Goal: Task Accomplishment & Management: Manage account settings

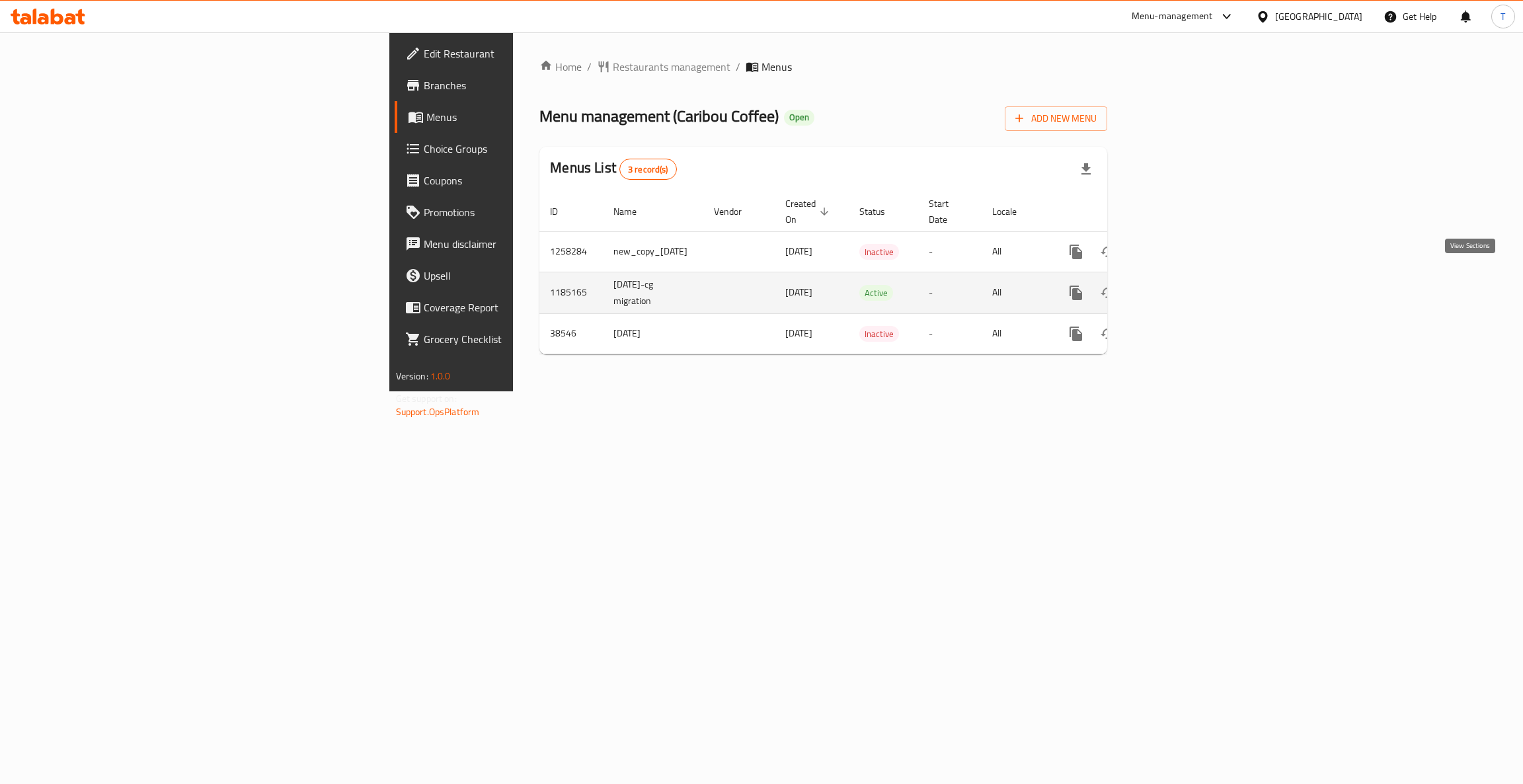
click at [1187, 280] on link "enhanced table" at bounding box center [1172, 293] width 32 height 32
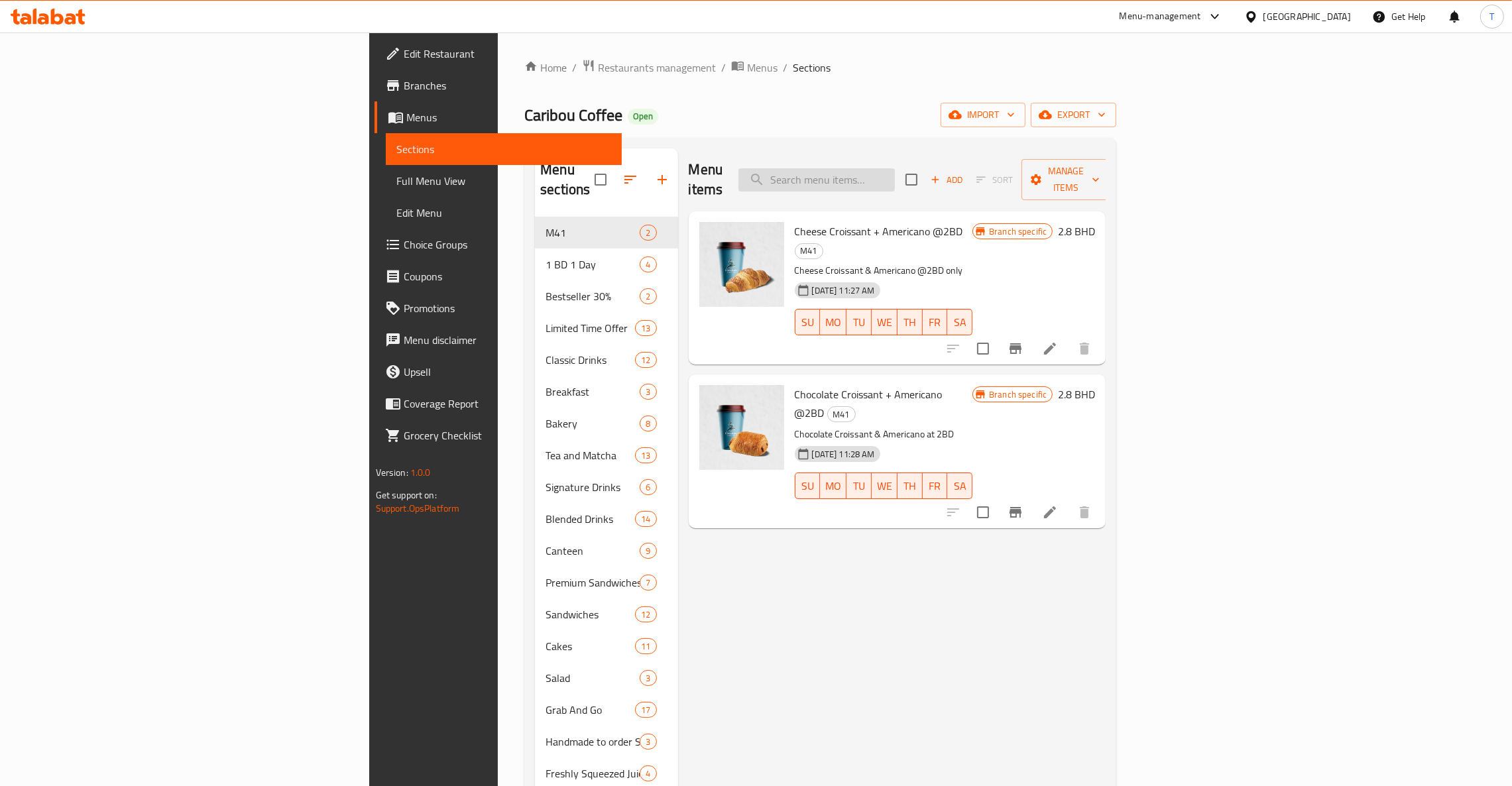
click at [895, 177] on input "search" at bounding box center [817, 179] width 156 height 23
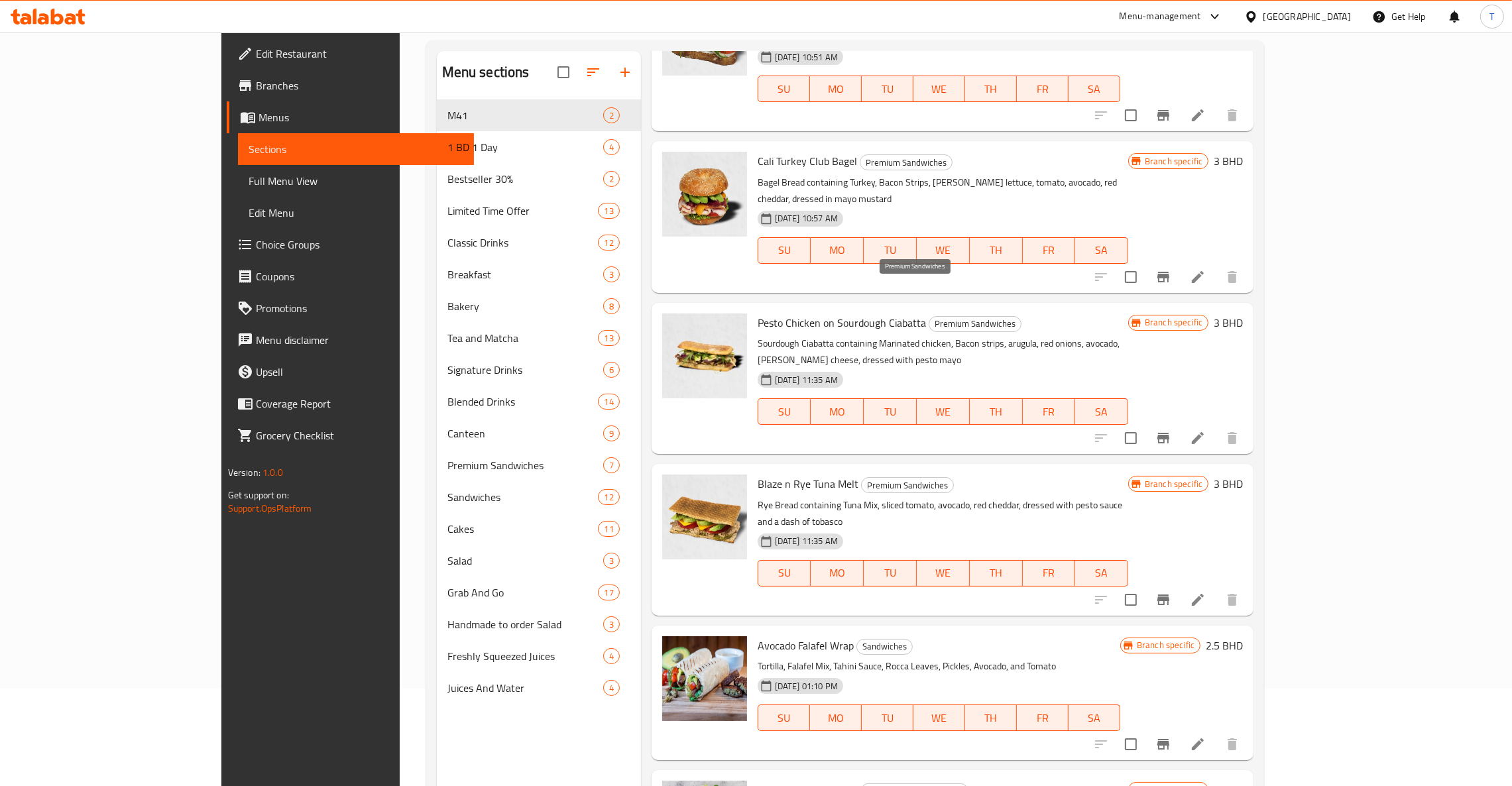
scroll to position [187, 0]
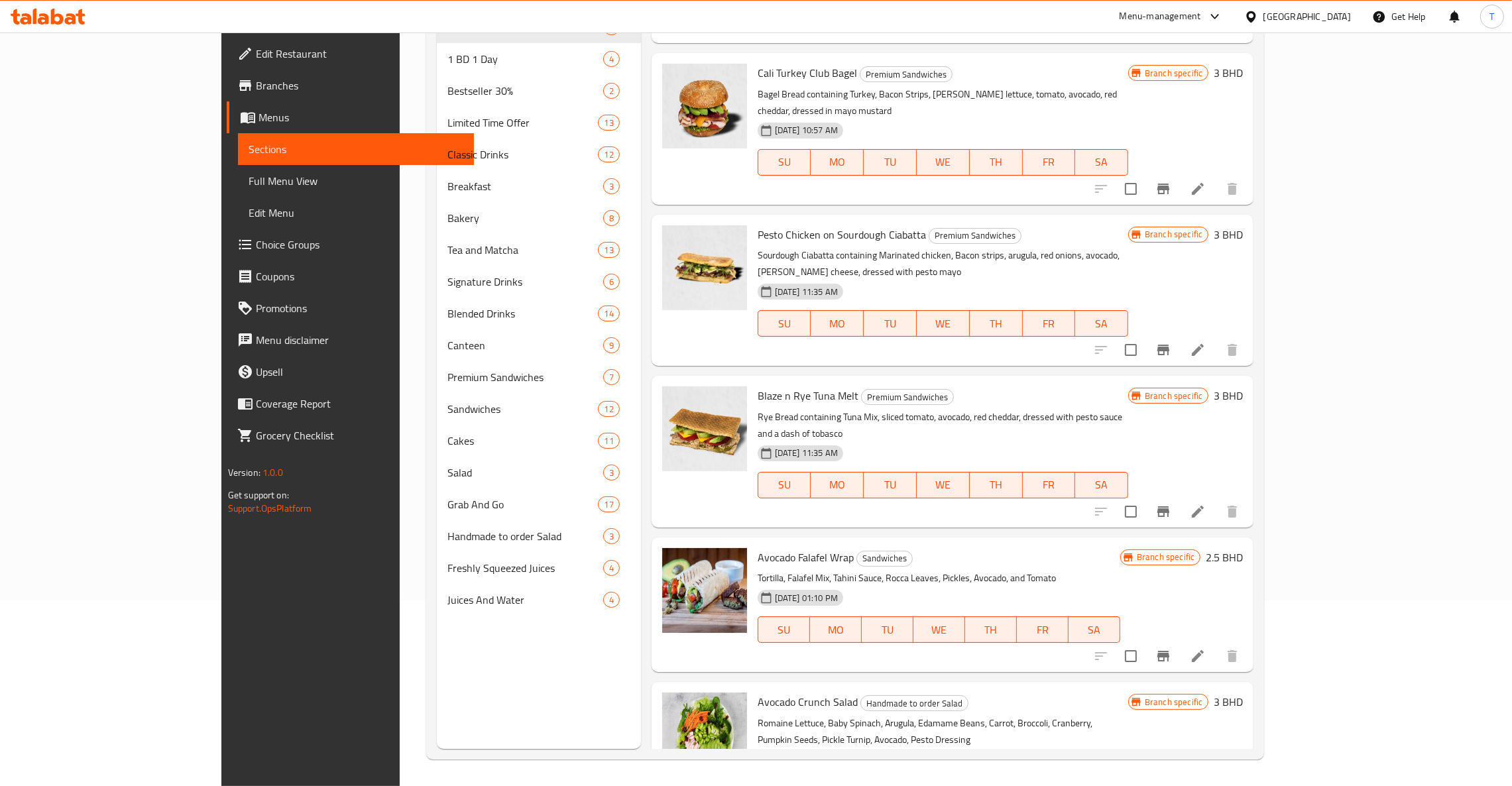
type input "avocad"
click at [1179, 640] on button "Branch-specific-item" at bounding box center [1163, 656] width 32 height 32
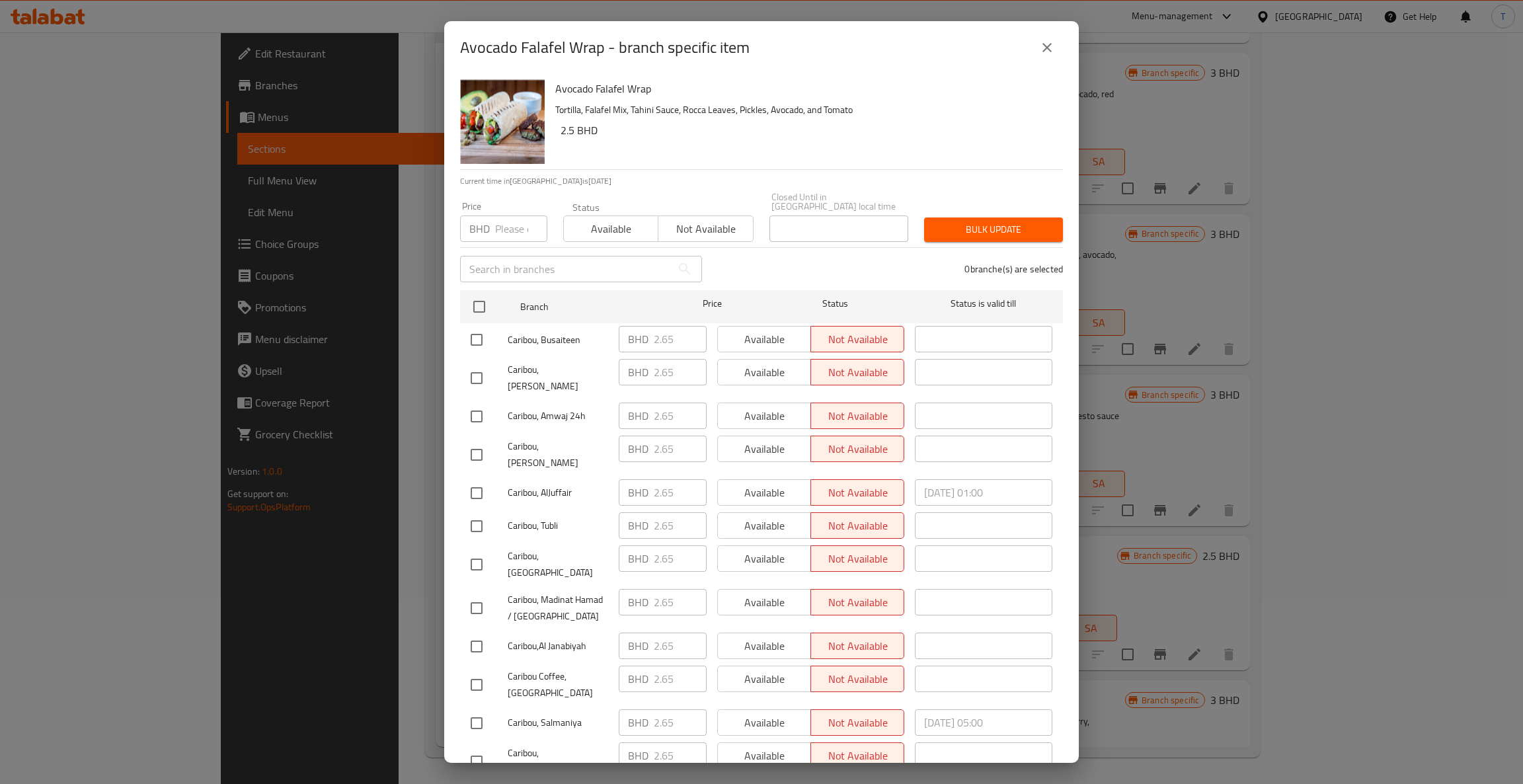
click at [515, 216] on input "number" at bounding box center [521, 229] width 52 height 26
type input "2.750"
click at [478, 293] on input "checkbox" at bounding box center [479, 307] width 28 height 28
checkbox input "true"
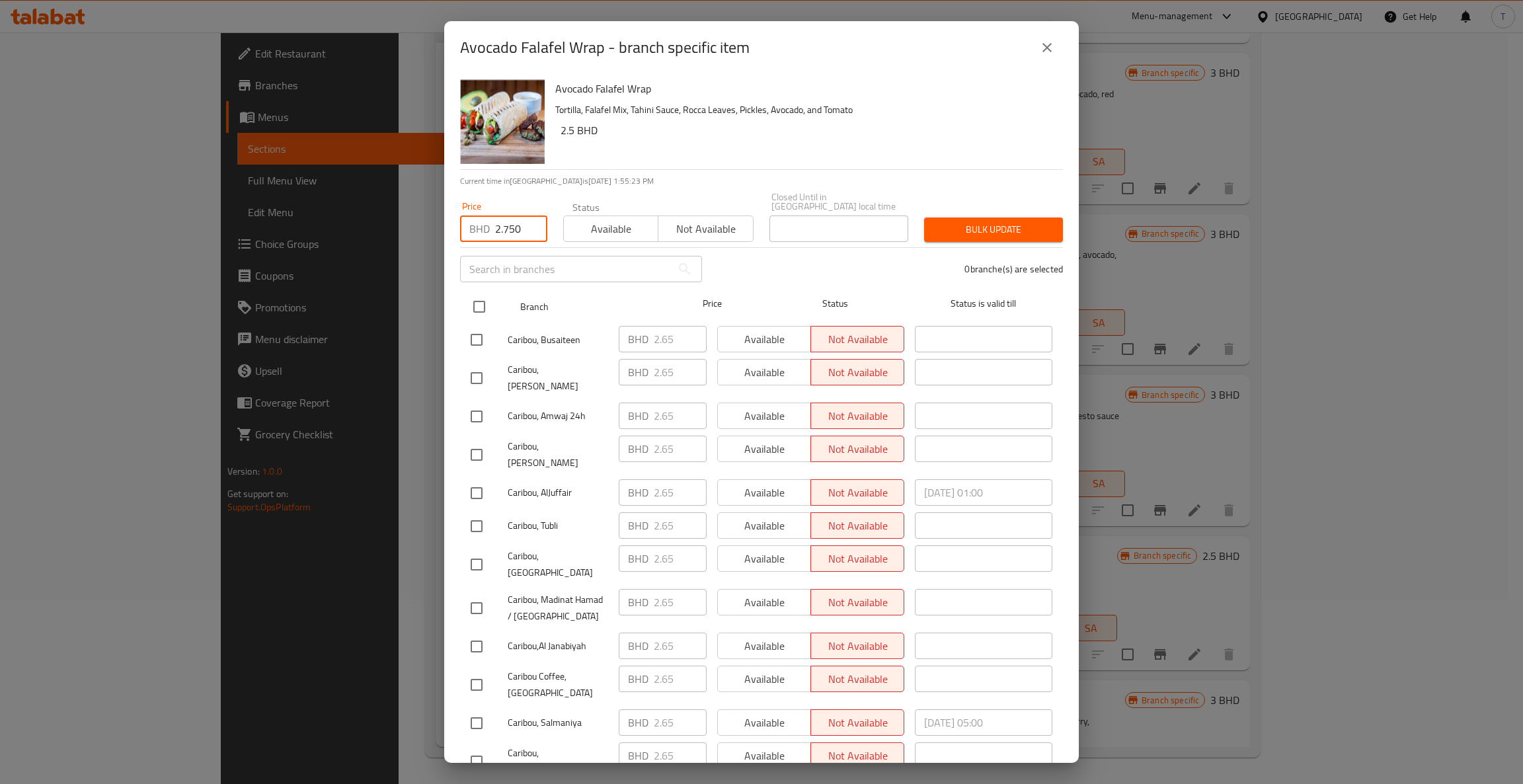
checkbox input "true"
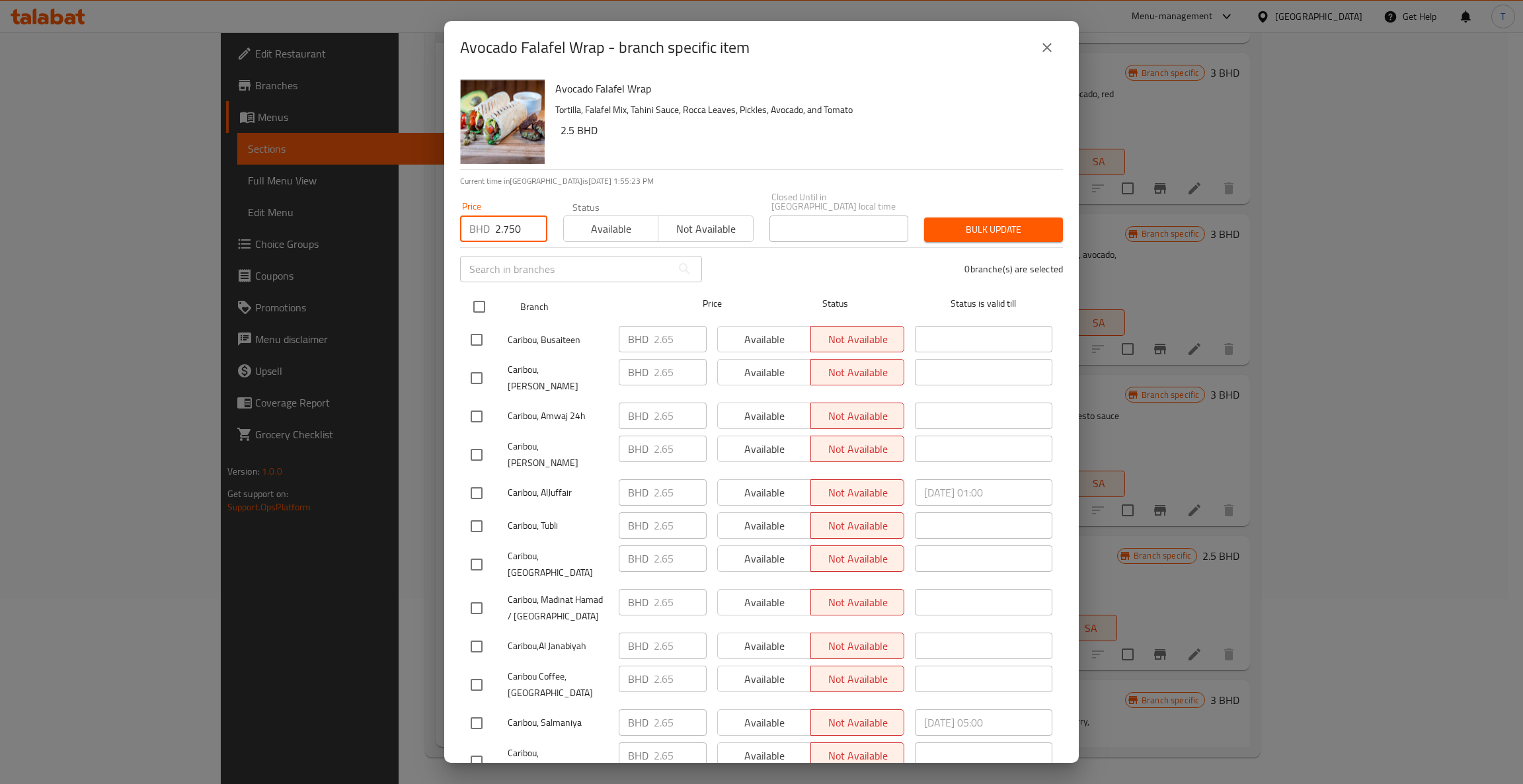
checkbox input "true"
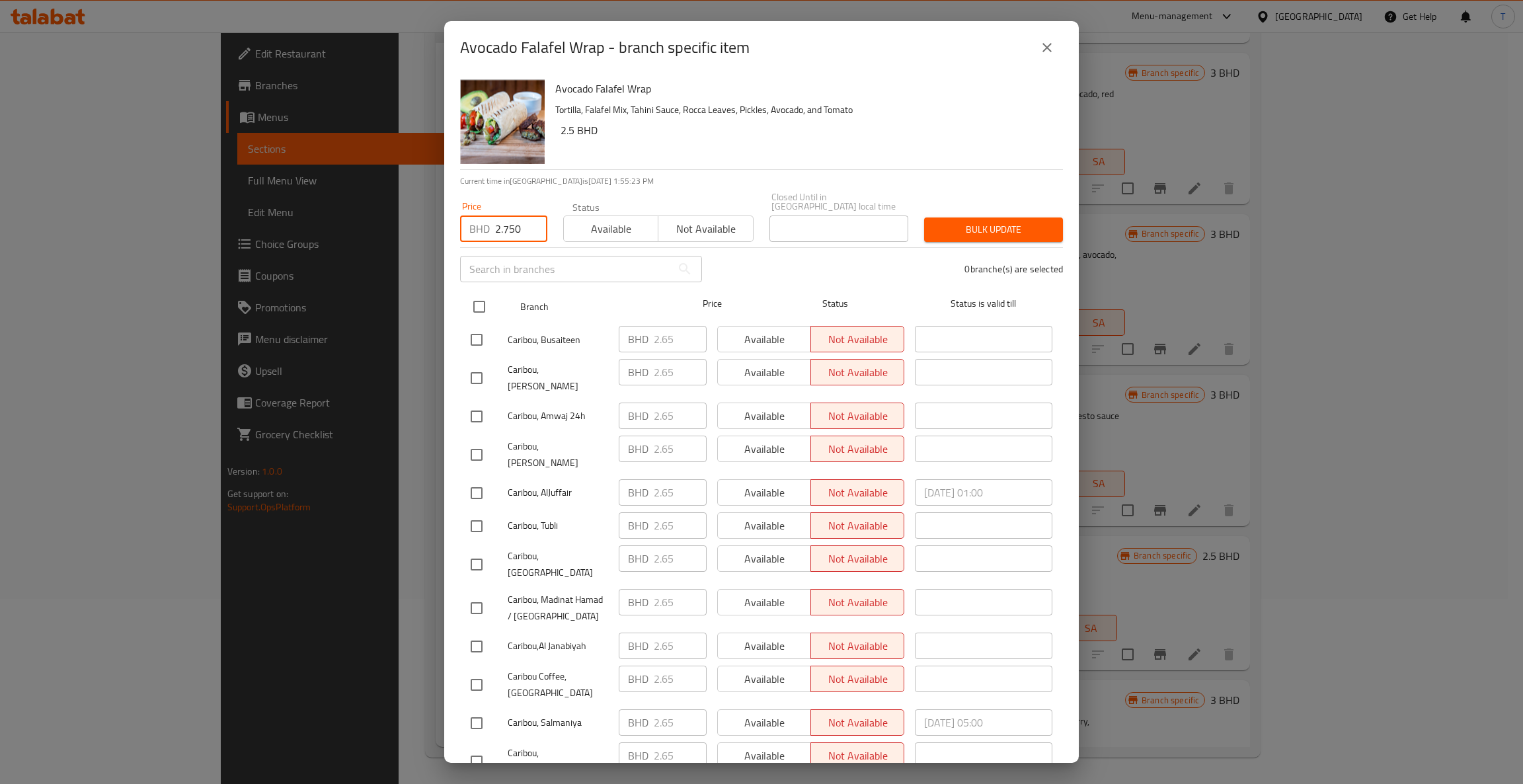
checkbox input "true"
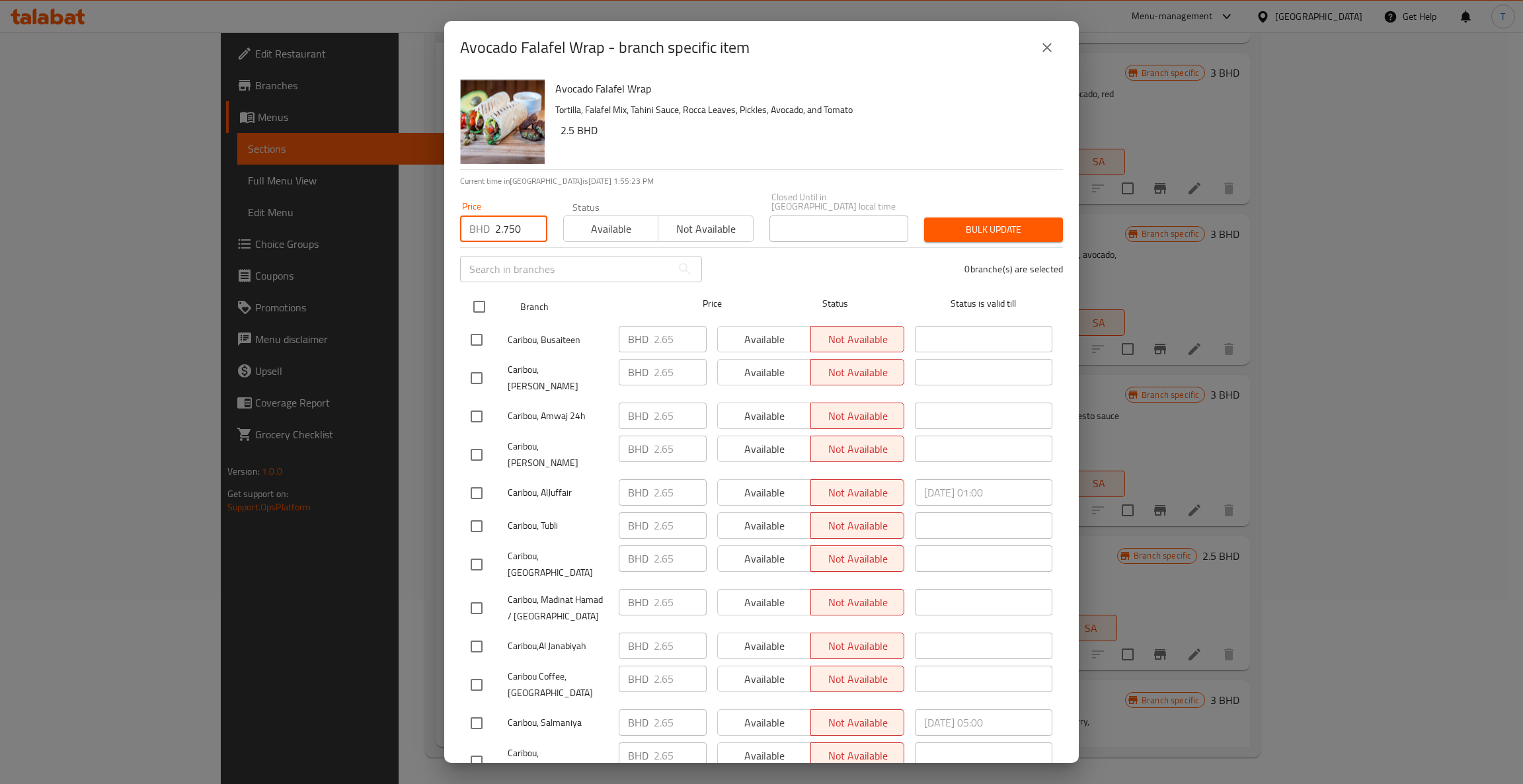
checkbox input "true"
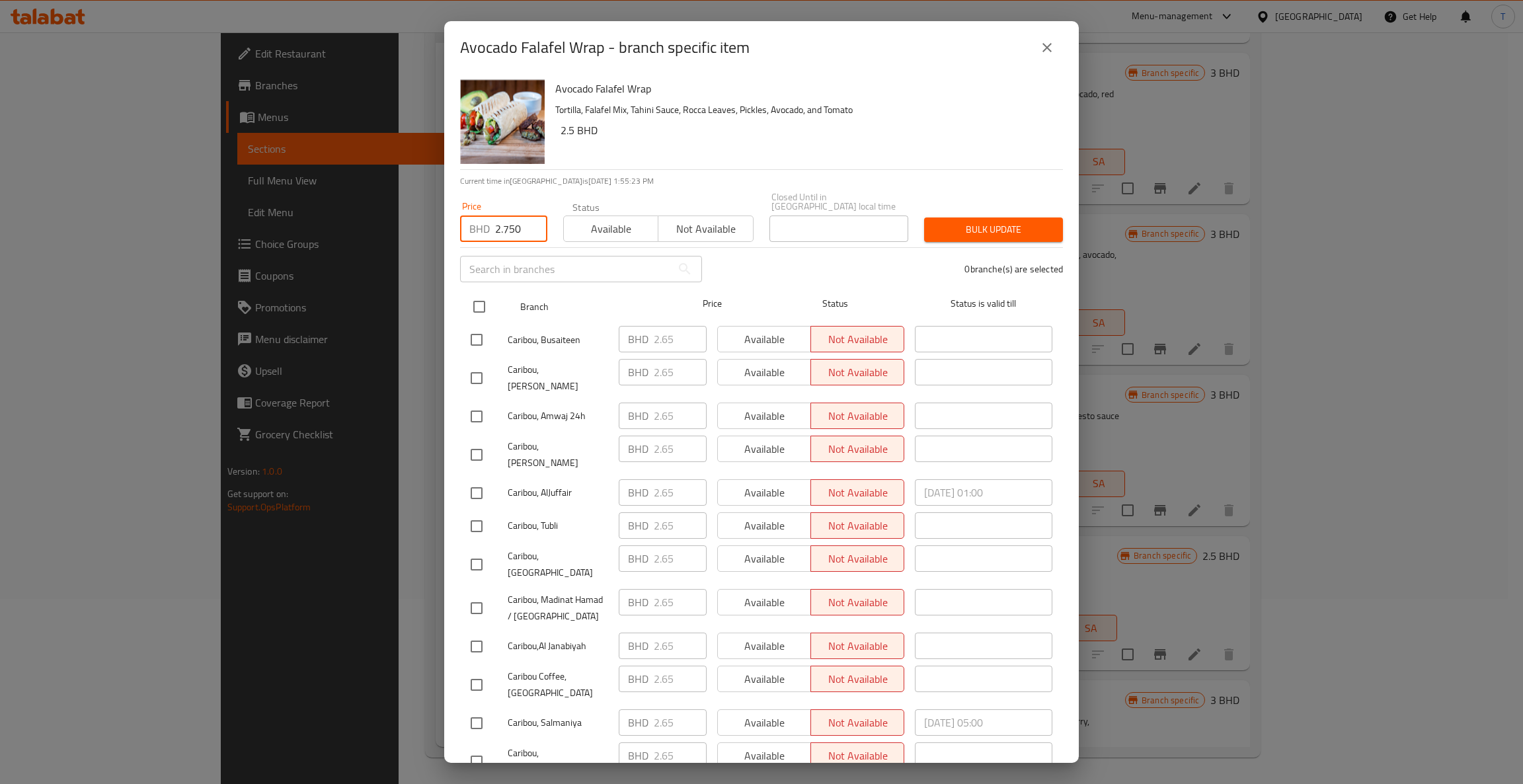
checkbox input "true"
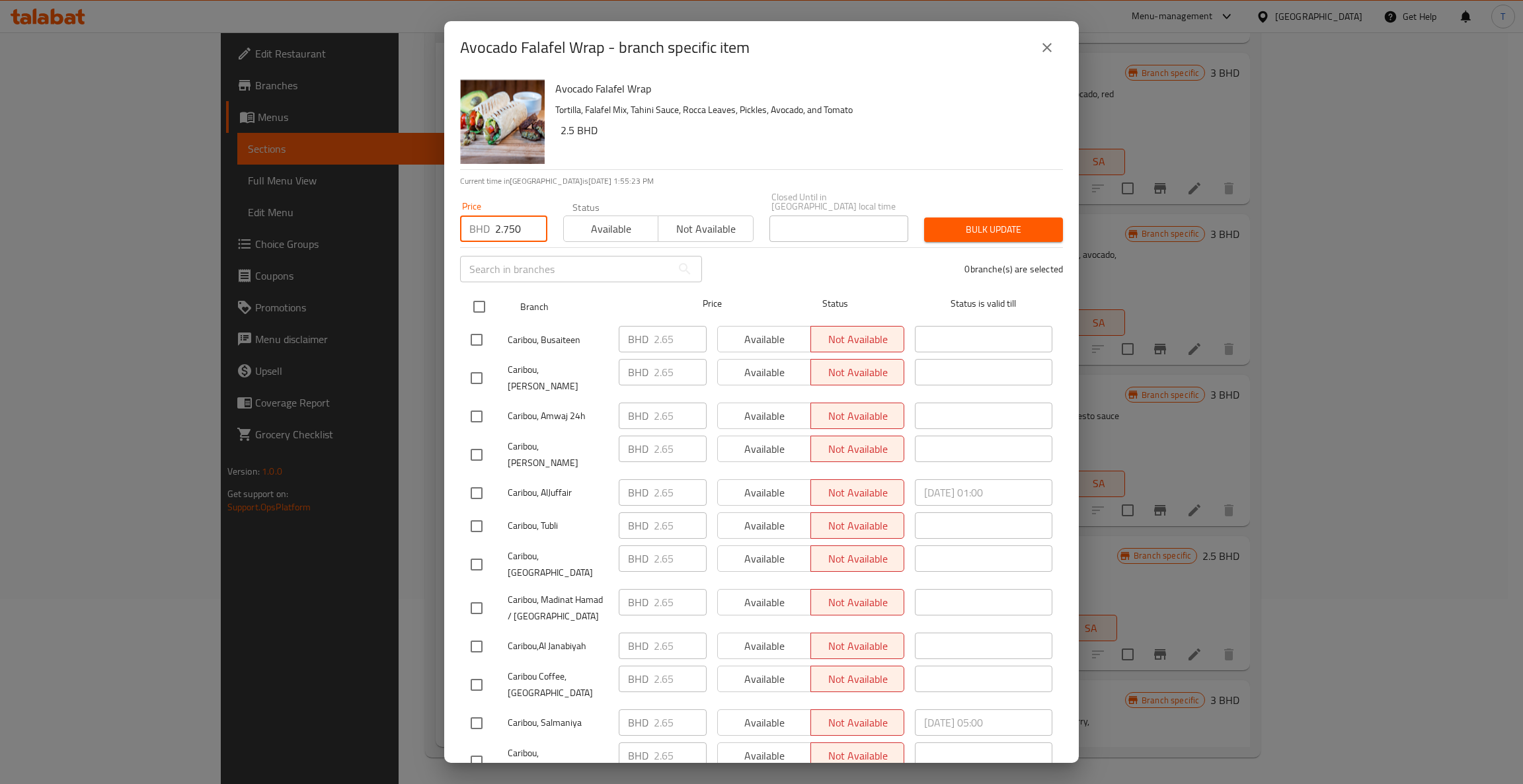
checkbox input "true"
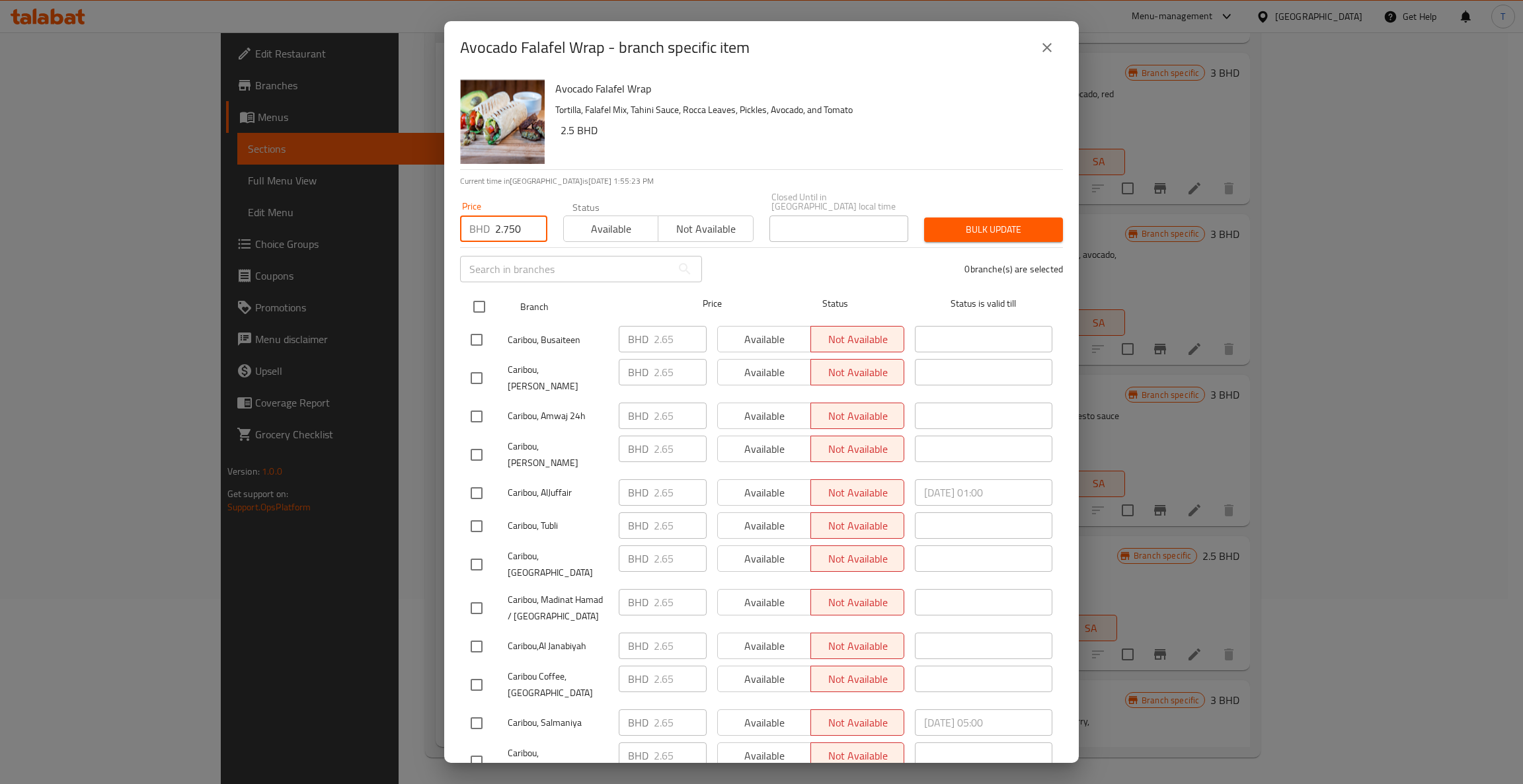
checkbox input "true"
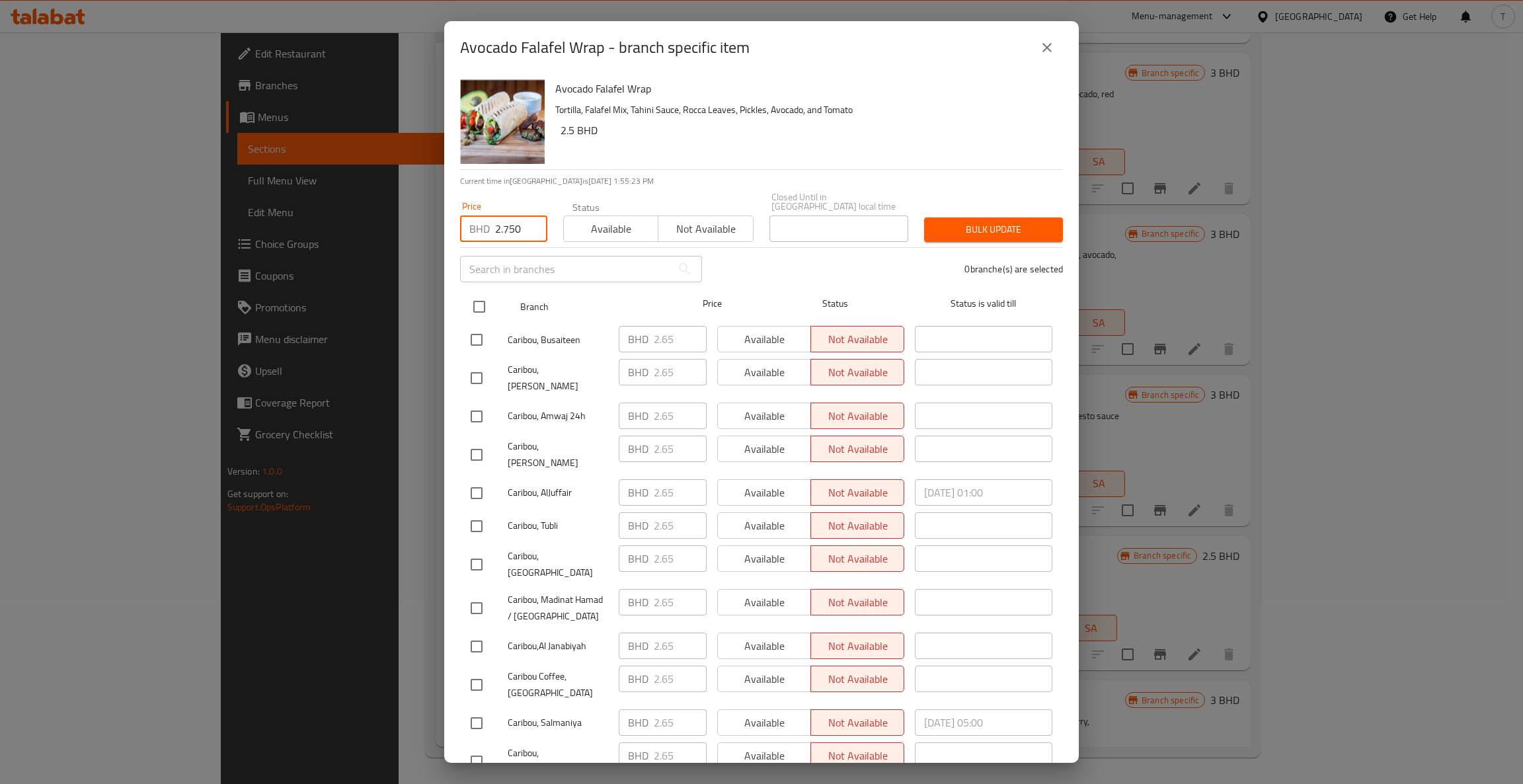
checkbox input "true"
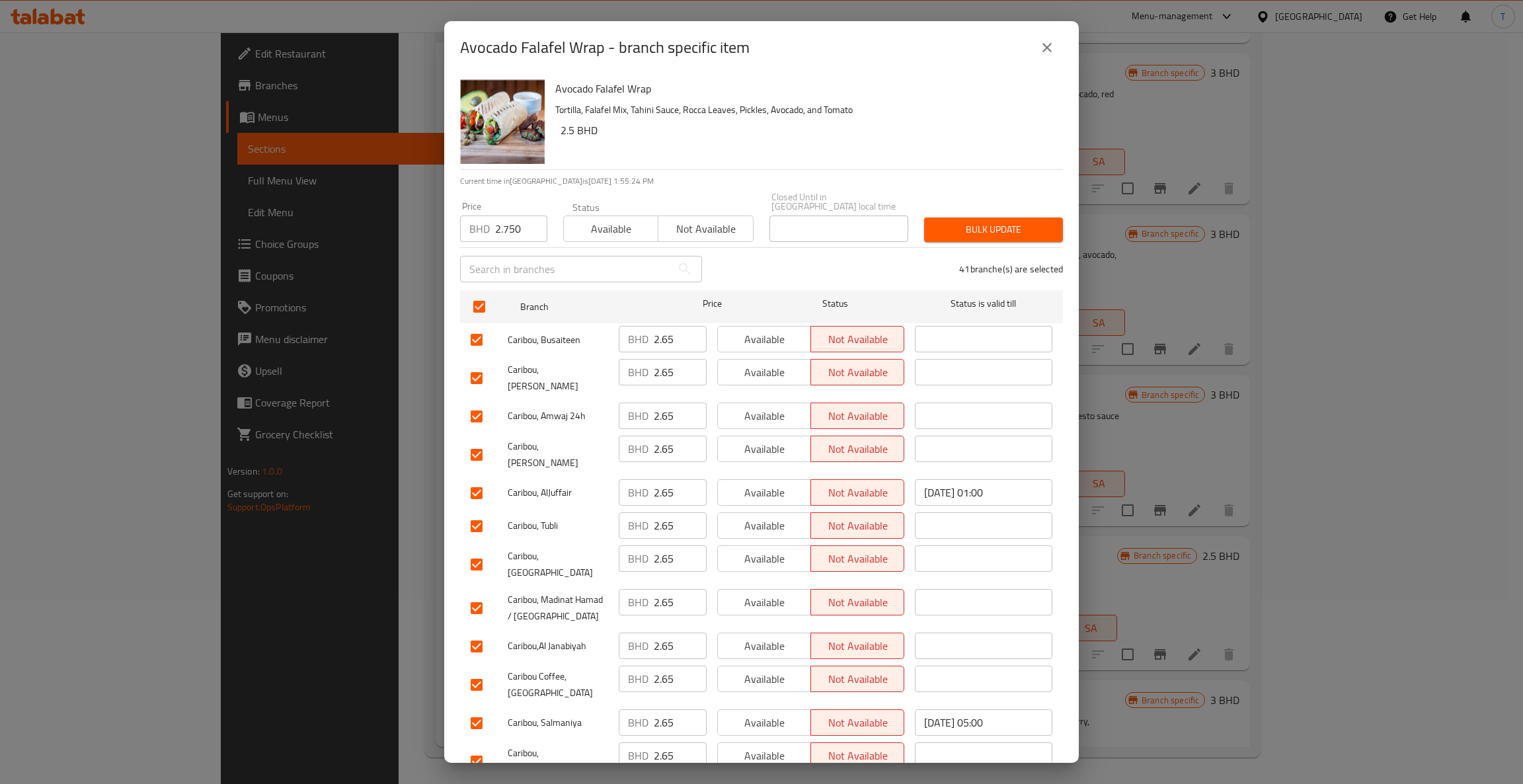
click at [960, 224] on span "Bulk update" at bounding box center [993, 230] width 118 height 17
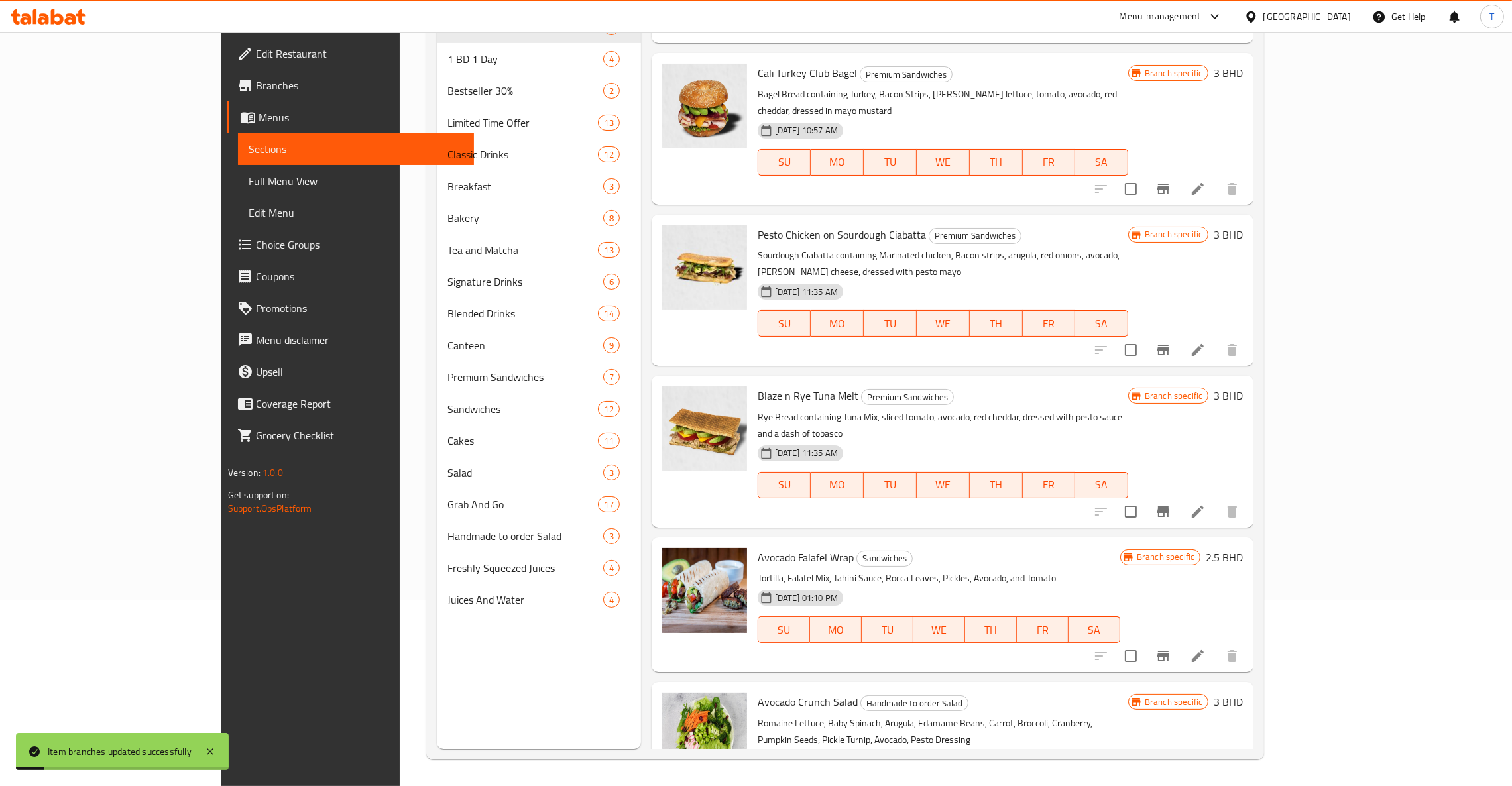
click at [1243, 548] on h6 "2.5 BHD" at bounding box center [1224, 557] width 37 height 19
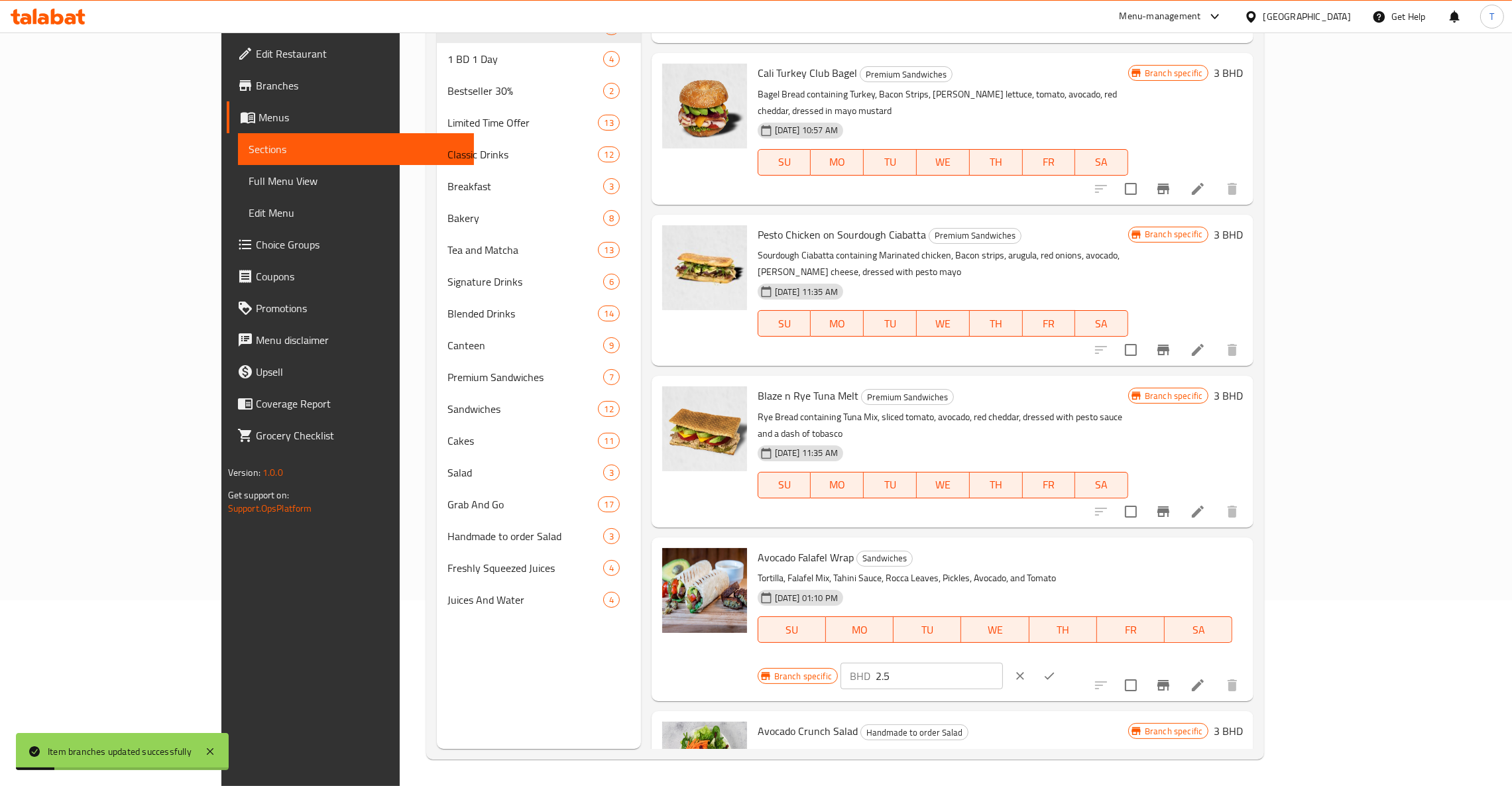
click at [1002, 662] on input "2.5" at bounding box center [939, 676] width 127 height 27
type input "2.750"
click at [1055, 669] on icon "ok" at bounding box center [1048, 676] width 13 height 13
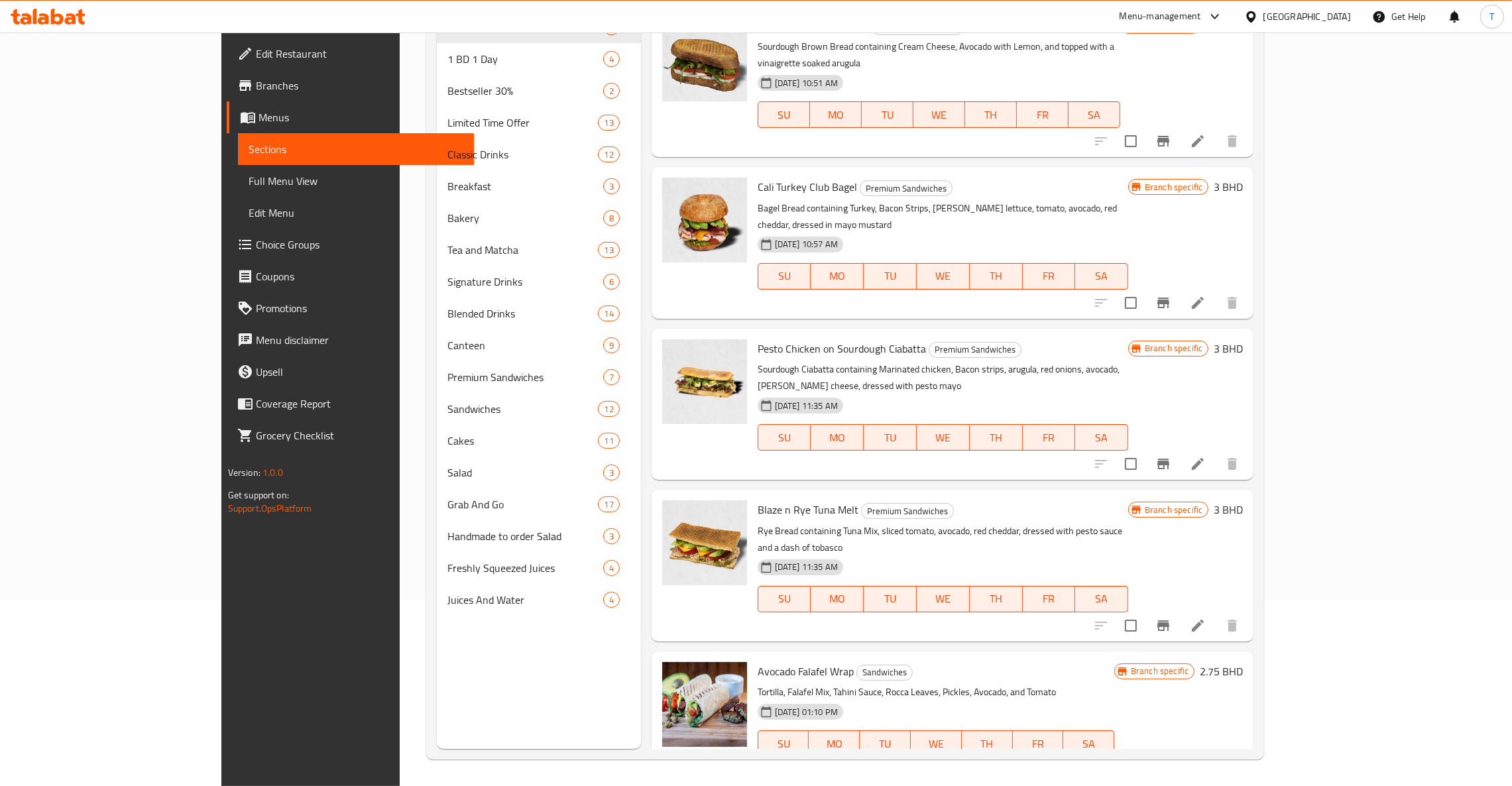
scroll to position [0, 0]
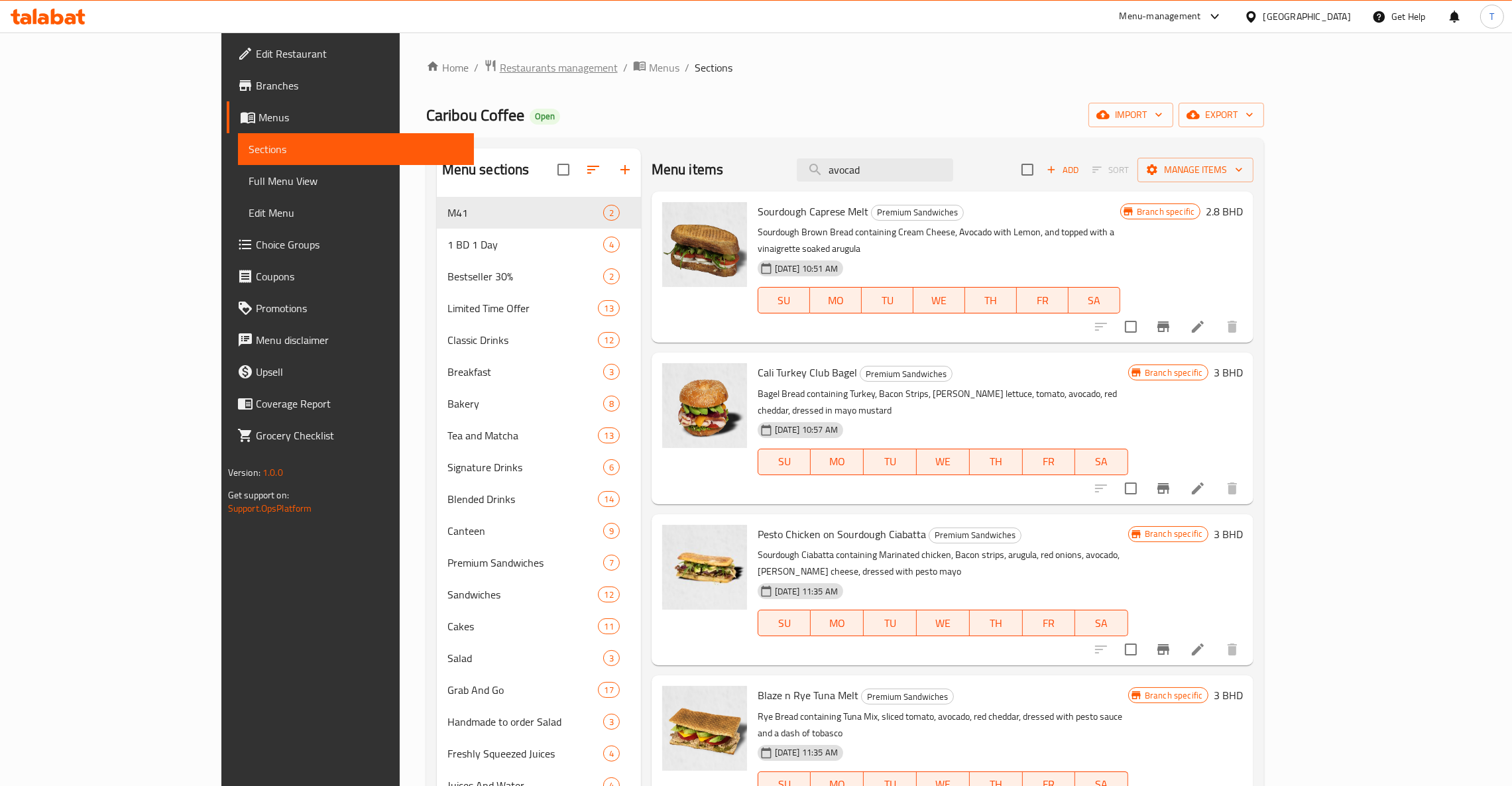
click at [500, 70] on span "Restaurants management" at bounding box center [558, 67] width 118 height 16
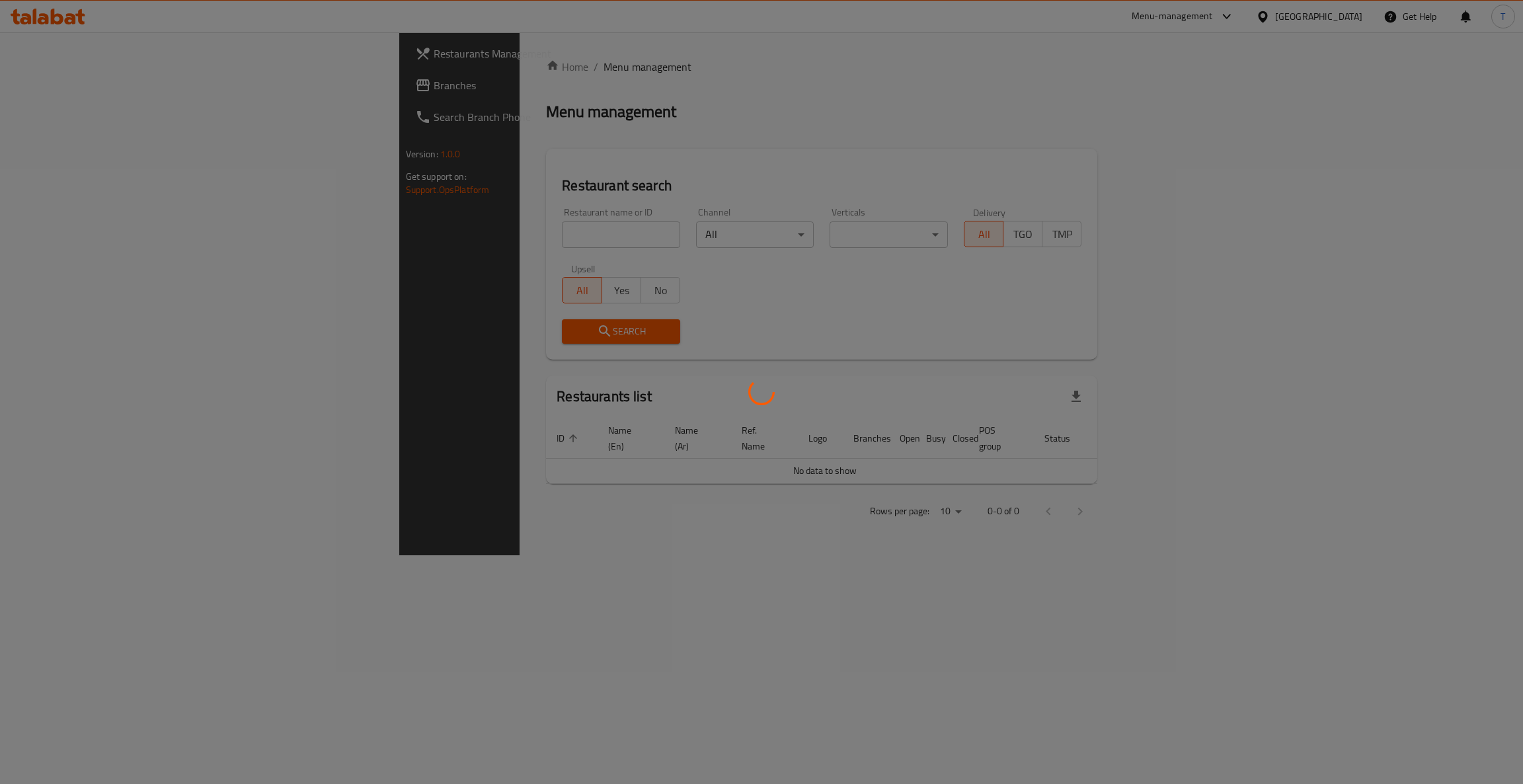
click at [415, 233] on div at bounding box center [761, 392] width 1523 height 784
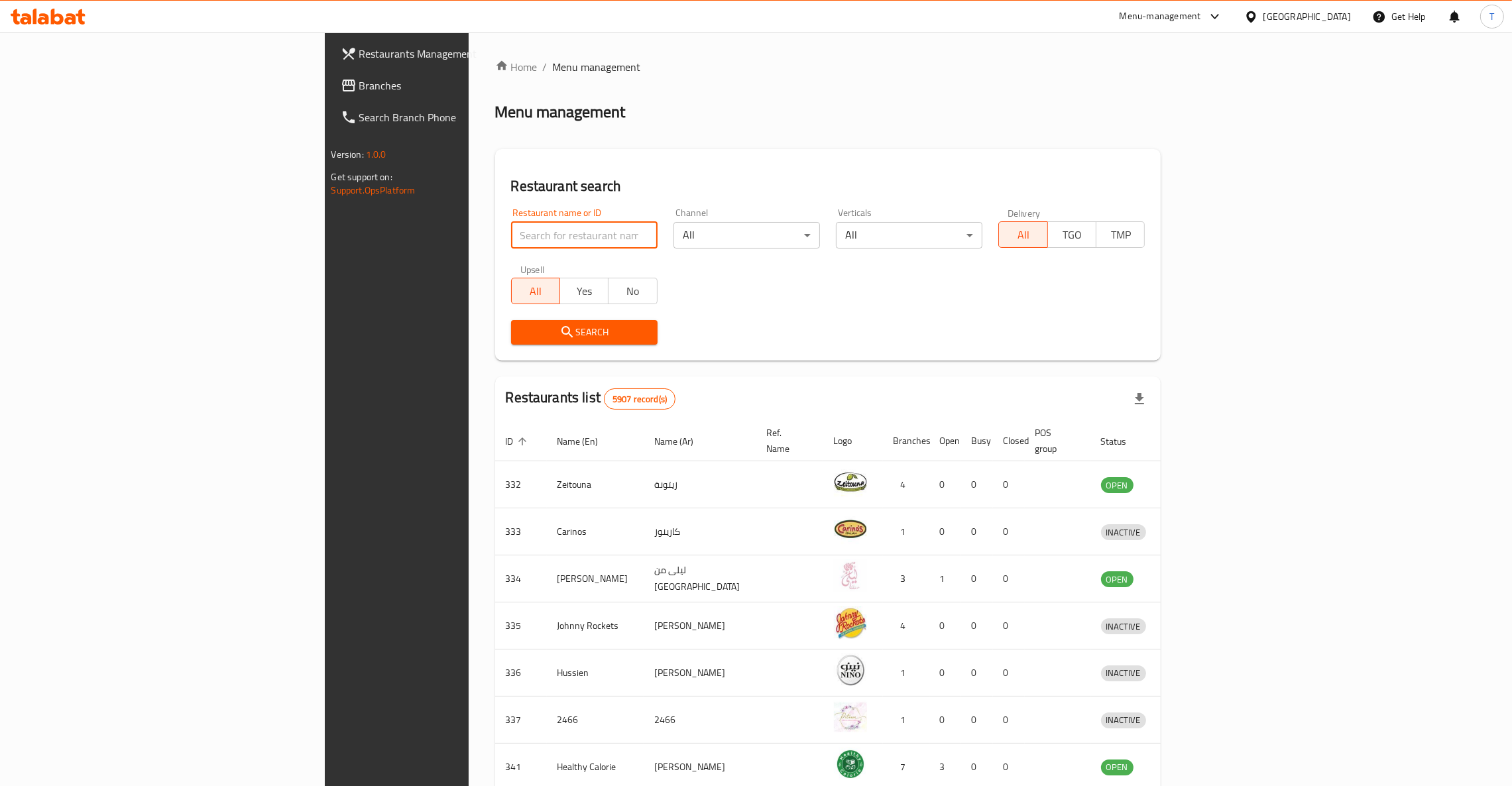
click at [511, 234] on input "search" at bounding box center [584, 235] width 147 height 27
type input "shake shack"
click button "Search" at bounding box center [584, 332] width 147 height 24
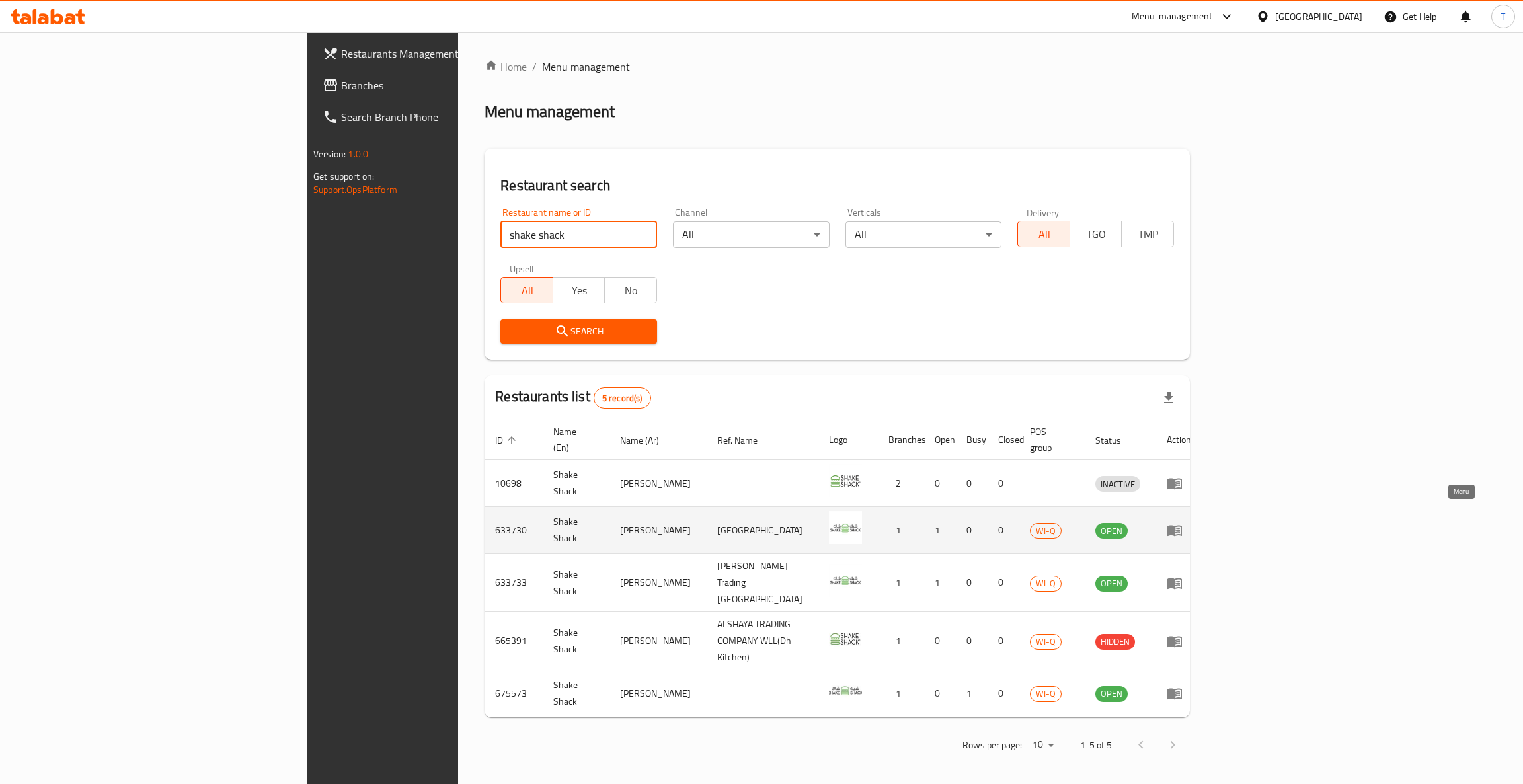
click at [1182, 526] on icon "enhanced table" at bounding box center [1175, 531] width 15 height 11
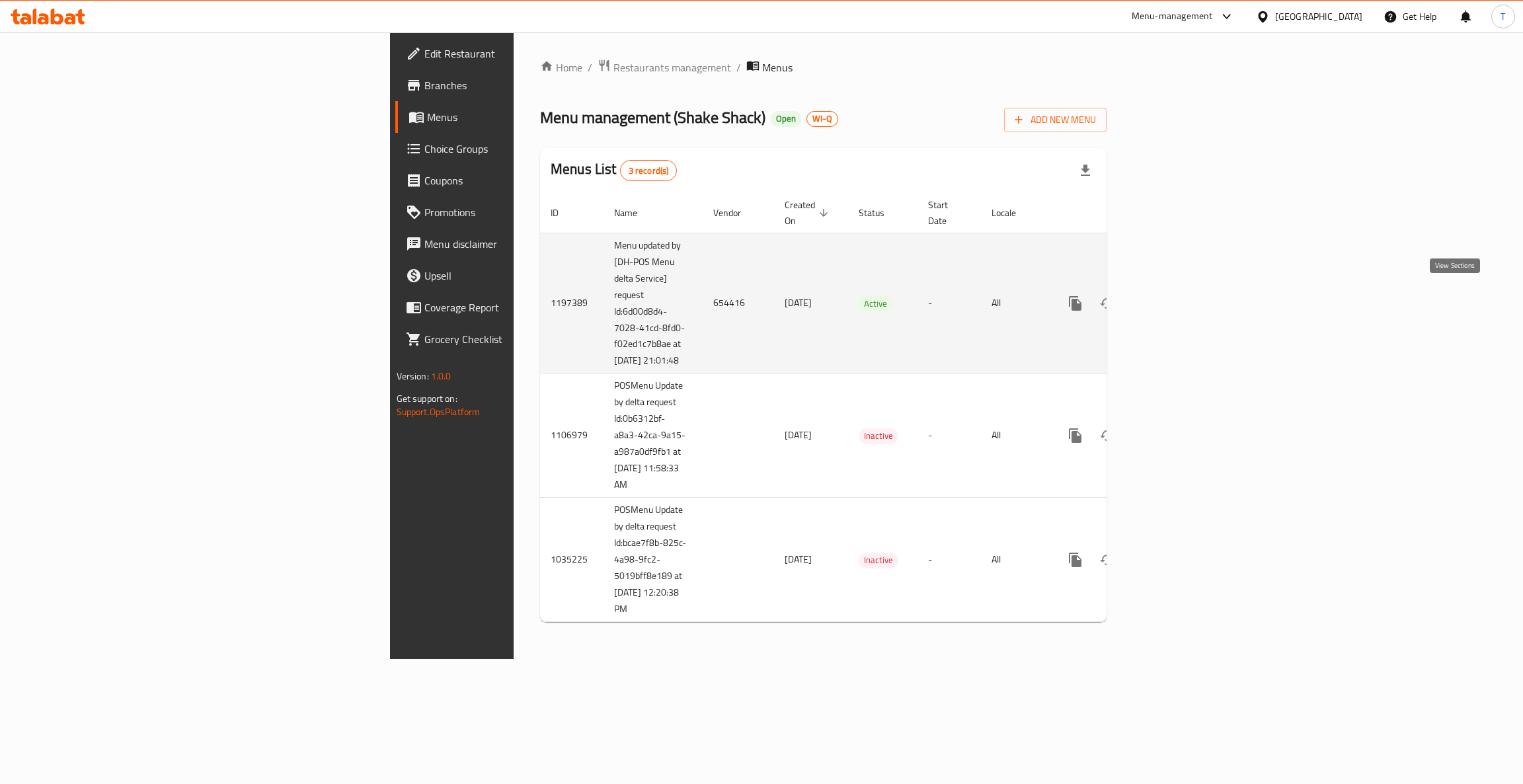
click at [1179, 297] on icon "enhanced table" at bounding box center [1171, 303] width 16 height 16
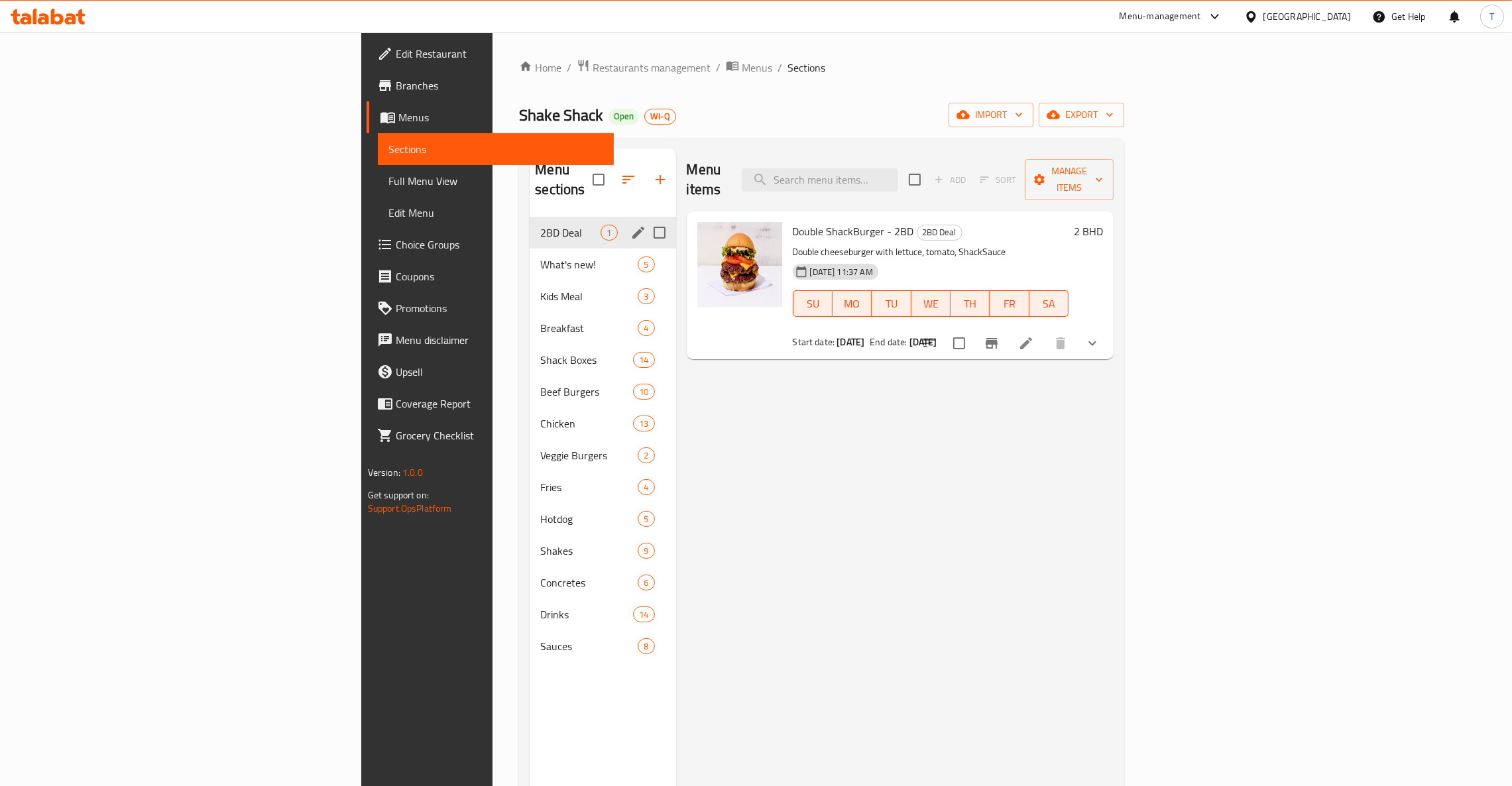
click at [540, 225] on span "2BD Deal" at bounding box center [570, 232] width 60 height 16
